Goal: Share content: Share content

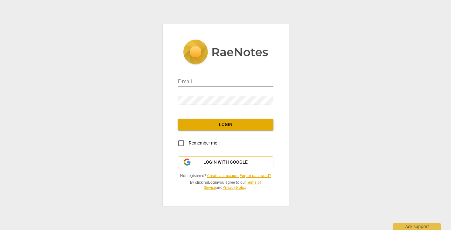
type input "[EMAIL_ADDRESS][DOMAIN_NAME]"
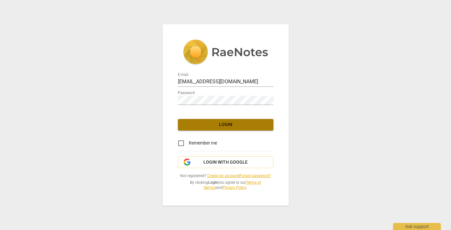
click at [187, 127] on span "Login" at bounding box center [225, 124] width 85 height 6
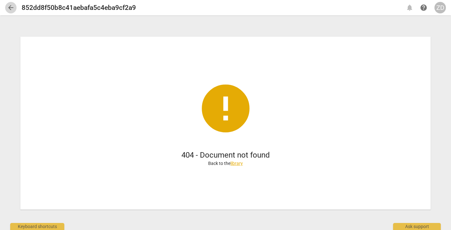
click at [11, 7] on span "arrow_back" at bounding box center [11, 8] width 8 height 8
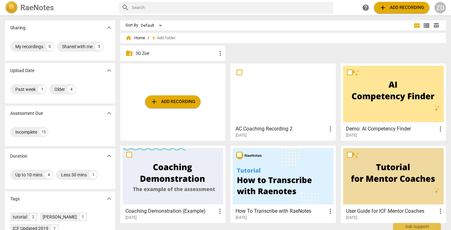
click at [150, 51] on p "3D Zoe" at bounding box center [176, 53] width 81 height 7
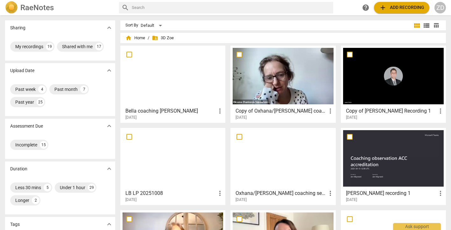
click at [257, 109] on h3 "Copy of Oxhana/[PERSON_NAME] coaching session" at bounding box center [281, 111] width 91 height 8
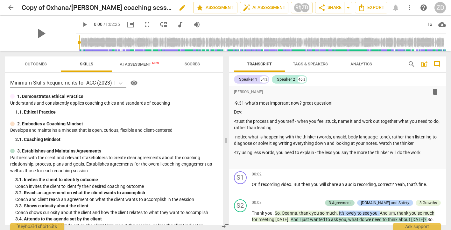
scroll to position [45, 0]
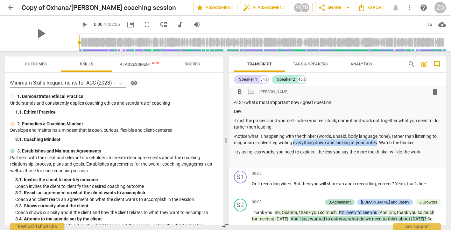
drag, startPoint x: 295, startPoint y: 142, endPoint x: 378, endPoint y: 143, distance: 83.5
click at [378, 143] on p "-notice what is happening with the thinker (words, unsaid, body language, tone)…" at bounding box center [337, 139] width 207 height 13
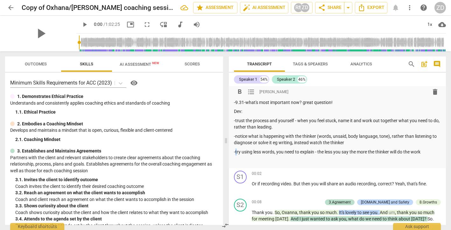
click at [237, 152] on p "-try using less words, you need to explain - the less you say the more the thin…" at bounding box center [337, 151] width 207 height 7
drag, startPoint x: 275, startPoint y: 152, endPoint x: 314, endPoint y: 153, distance: 38.9
click at [314, 153] on p "-try using less words, you need to explain - the less you say the more the thin…" at bounding box center [337, 151] width 207 height 7
drag, startPoint x: 275, startPoint y: 152, endPoint x: 235, endPoint y: 153, distance: 39.8
click at [235, 153] on p "-try using less words - the less you say the more the thinker will do the work" at bounding box center [337, 151] width 207 height 7
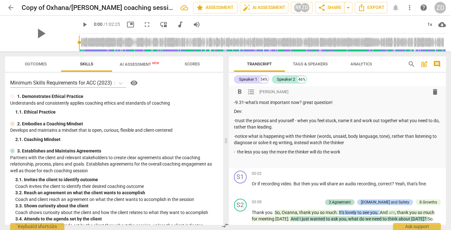
click at [237, 151] on p "- the less you say the more the thinker will do the work" at bounding box center [337, 151] width 207 height 7
click at [349, 154] on p "- the less you say the more the thinker will do the work" at bounding box center [337, 151] width 207 height 7
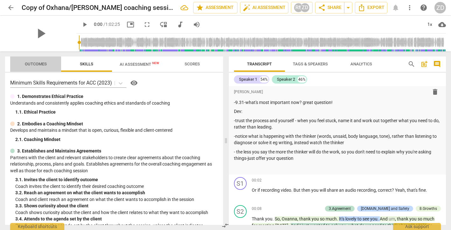
click at [39, 65] on span "Outcomes" at bounding box center [36, 63] width 22 height 5
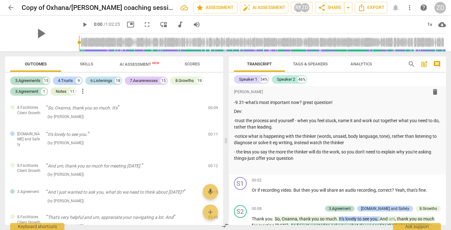
click at [110, 80] on div "6.Listenings" at bounding box center [101, 80] width 22 height 6
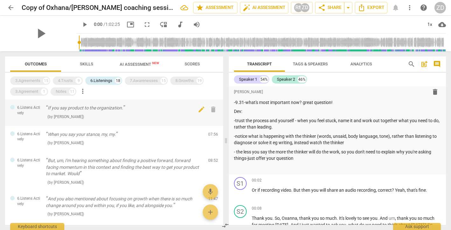
click at [104, 109] on p "If you say product to the organization." at bounding box center [124, 107] width 157 height 7
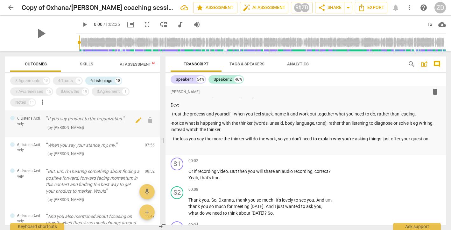
scroll to position [1171, 0]
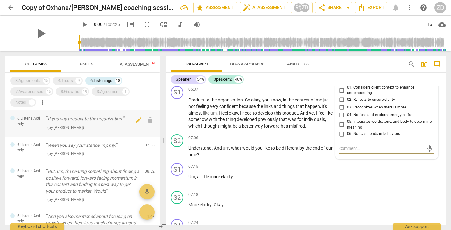
click at [104, 118] on p "If you say product to the organization." at bounding box center [93, 118] width 94 height 7
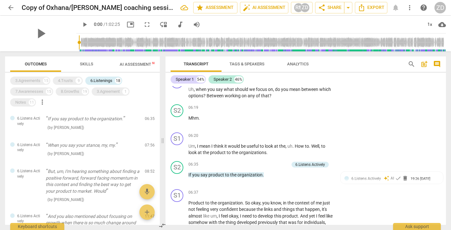
scroll to position [1096, 0]
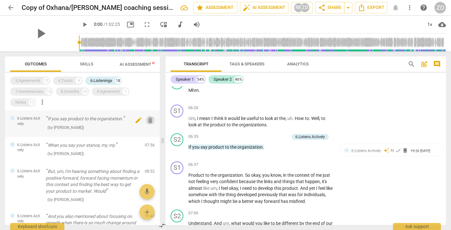
click at [148, 118] on span "delete" at bounding box center [151, 120] width 8 height 8
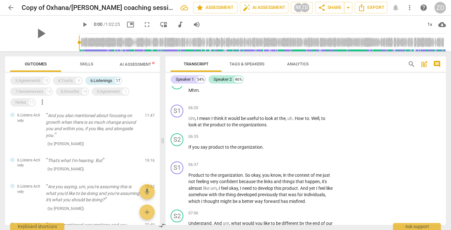
scroll to position [75, 0]
click at [150, 161] on span "delete" at bounding box center [151, 161] width 8 height 8
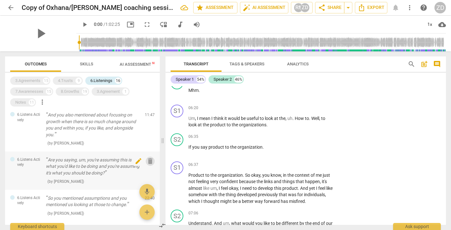
click at [147, 162] on span "delete" at bounding box center [151, 161] width 8 height 8
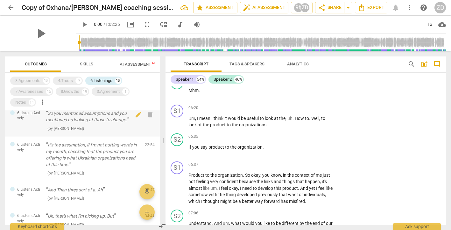
scroll to position [121, 0]
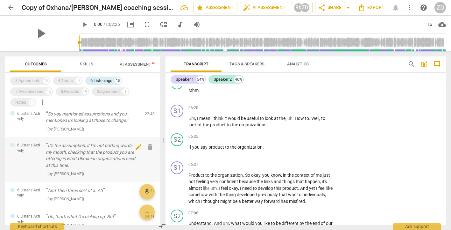
click at [149, 145] on span "delete" at bounding box center [151, 147] width 8 height 8
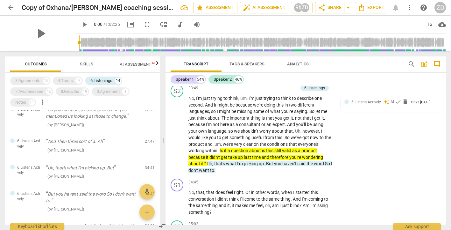
scroll to position [5644, 0]
click at [405, 104] on span "delete" at bounding box center [405, 101] width 6 height 6
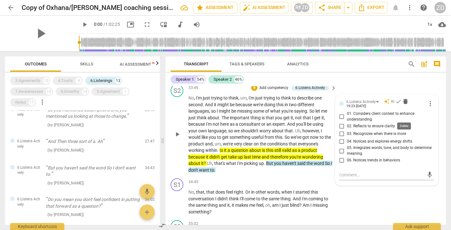
click at [404, 104] on span "delete" at bounding box center [406, 101] width 6 height 6
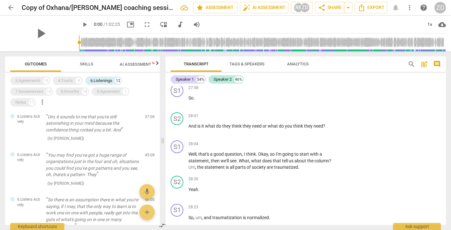
scroll to position [4568, 0]
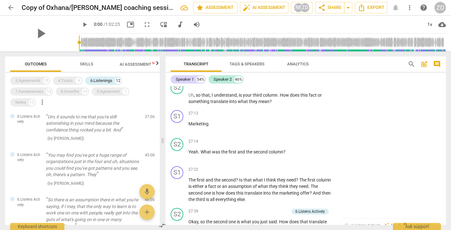
click at [203, 63] on span "Transcript" at bounding box center [196, 63] width 25 height 5
click at [39, 36] on span "play_arrow" at bounding box center [40, 33] width 17 height 17
click at [38, 36] on span "pause" at bounding box center [40, 33] width 17 height 17
click at [90, 62] on span "Skills" at bounding box center [86, 63] width 13 height 5
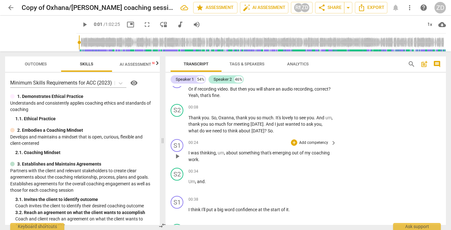
scroll to position [132, 0]
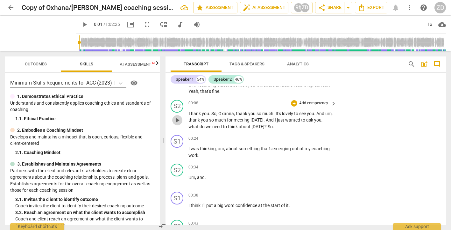
click at [178, 119] on span "play_arrow" at bounding box center [178, 120] width 8 height 8
click at [81, 24] on span "pause" at bounding box center [85, 25] width 8 height 8
click at [127, 23] on span "picture_in_picture" at bounding box center [131, 25] width 8 height 8
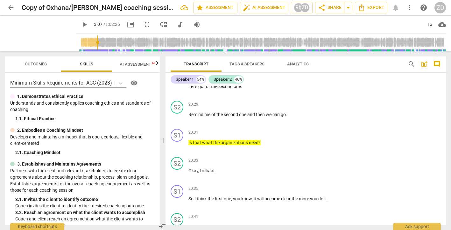
scroll to position [3115, 0]
click at [177, 149] on span "play_arrow" at bounding box center [178, 145] width 8 height 8
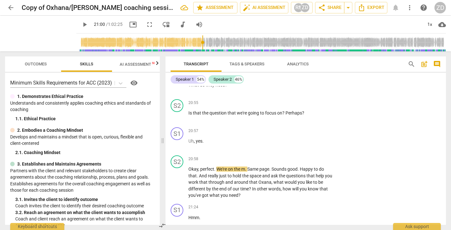
scroll to position [3290, 0]
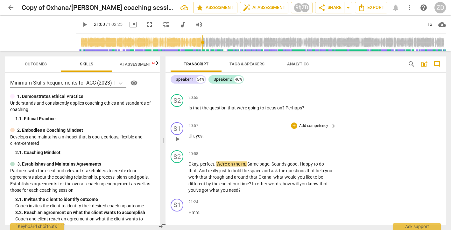
click at [178, 143] on span "play_arrow" at bounding box center [178, 139] width 8 height 8
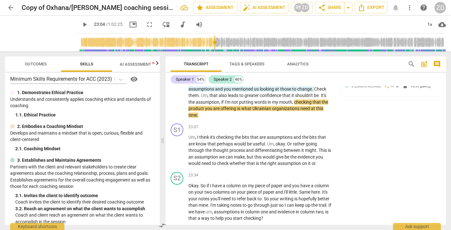
scroll to position [3788, 0]
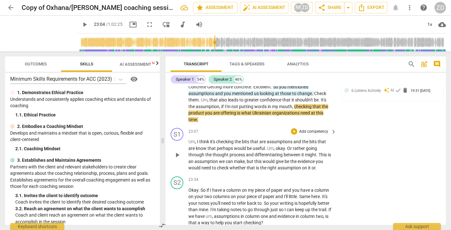
click at [178, 159] on span "play_arrow" at bounding box center [178, 155] width 8 height 8
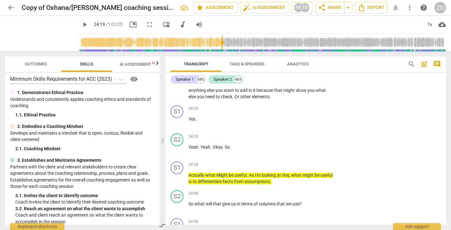
scroll to position [4041, 0]
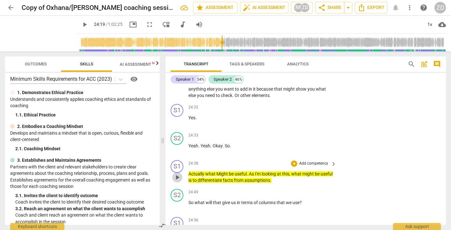
click at [178, 181] on span "play_arrow" at bounding box center [178, 177] width 8 height 8
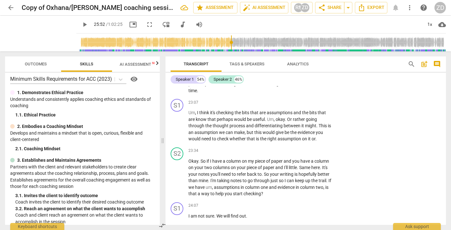
scroll to position [3810, 0]
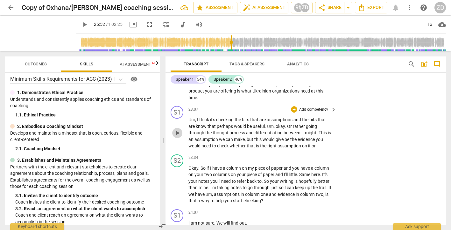
click at [178, 137] on span "play_arrow" at bounding box center [178, 133] width 8 height 8
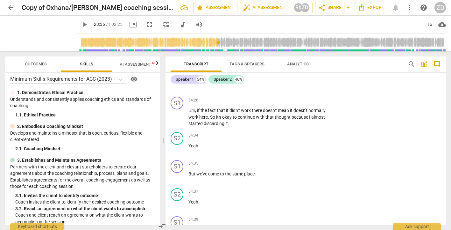
scroll to position [9020, 0]
click at [177, 117] on span "play_arrow" at bounding box center [178, 117] width 8 height 8
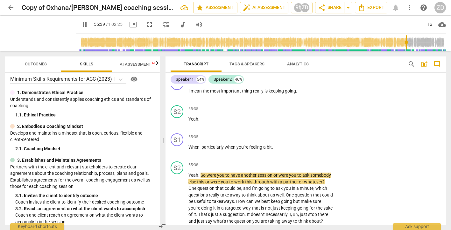
scroll to position [9463, 0]
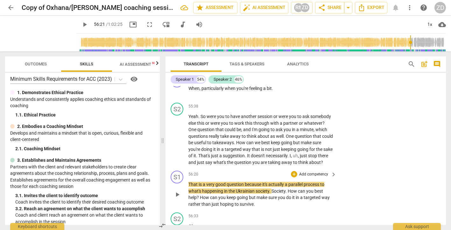
click at [179, 198] on span "play_arrow" at bounding box center [178, 194] width 8 height 8
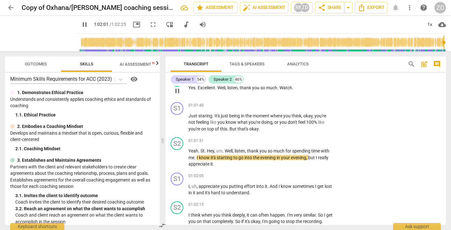
scroll to position [10685, 0]
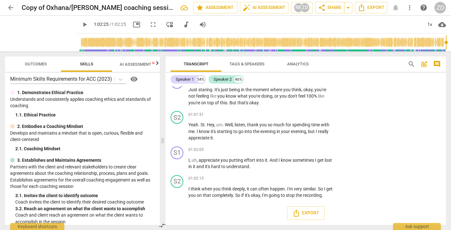
type input "3745"
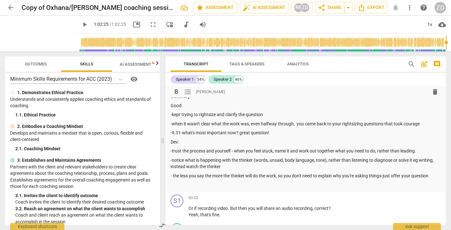
scroll to position [13, 0]
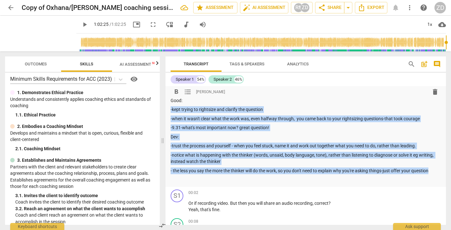
drag, startPoint x: 432, startPoint y: 171, endPoint x: 165, endPoint y: 110, distance: 274.0
click at [166, 110] on div "format_bold format_list_bulleted [PERSON_NAME] delete Summary: Good: -kept tryi…" at bounding box center [306, 130] width 281 height 114
copy div "-kept trying to rightsize and clarify the question -when it wasn't clear what t…"
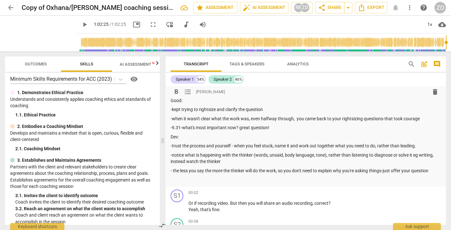
click at [270, 147] on p "-trust the process and yourself - when you feel stuck, name it and work out tog…" at bounding box center [306, 145] width 270 height 7
drag, startPoint x: 419, startPoint y: 146, endPoint x: 376, endPoint y: 147, distance: 43.0
click at [376, 147] on p "-trust the process and yourself - when you feel stuck, name it and work out tog…" at bounding box center [306, 145] width 270 height 7
click at [335, 7] on span "share Share" at bounding box center [330, 8] width 24 height 8
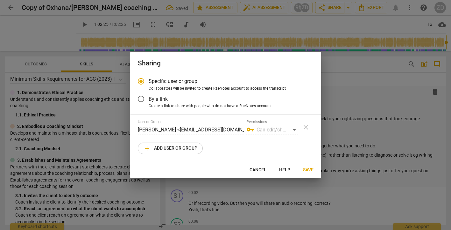
radio input "false"
click at [140, 99] on input "By a link" at bounding box center [140, 98] width 15 height 15
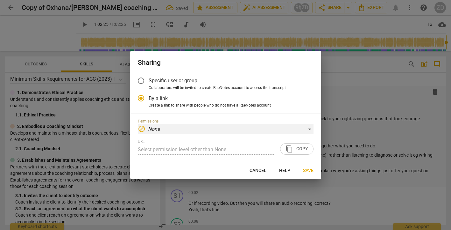
click at [276, 130] on div "block None" at bounding box center [226, 129] width 176 height 10
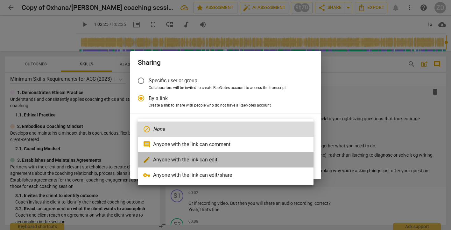
click at [189, 160] on li "edit Anyone with the link can edit" at bounding box center [226, 159] width 176 height 15
radio input "false"
type input "[URL][DOMAIN_NAME]"
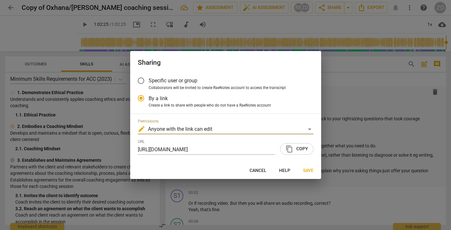
click at [303, 149] on span "content_copy Copy" at bounding box center [297, 149] width 23 height 8
click at [305, 169] on span "Save" at bounding box center [308, 170] width 11 height 6
